Goal: Task Accomplishment & Management: Manage account settings

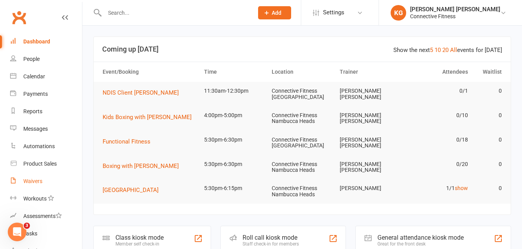
click at [39, 184] on div "Waivers" at bounding box center [32, 181] width 19 height 6
select select "100"
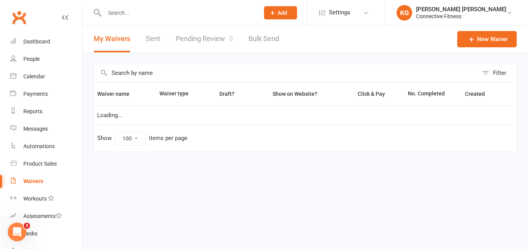
click at [186, 37] on link "Pending Review 0" at bounding box center [204, 39] width 57 height 27
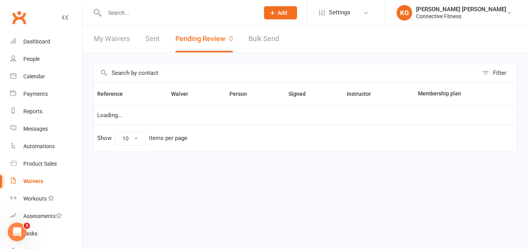
click at [186, 37] on button "Pending Review 0" at bounding box center [203, 39] width 57 height 27
click at [51, 40] on link "Dashboard" at bounding box center [46, 41] width 72 height 17
